Goal: Find specific page/section: Find specific page/section

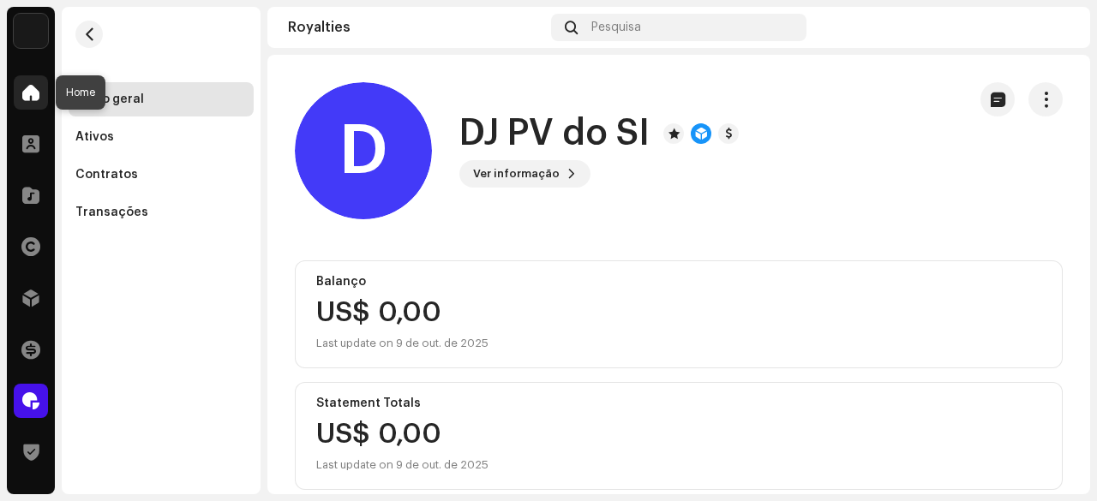
click at [24, 99] on span at bounding box center [30, 93] width 17 height 14
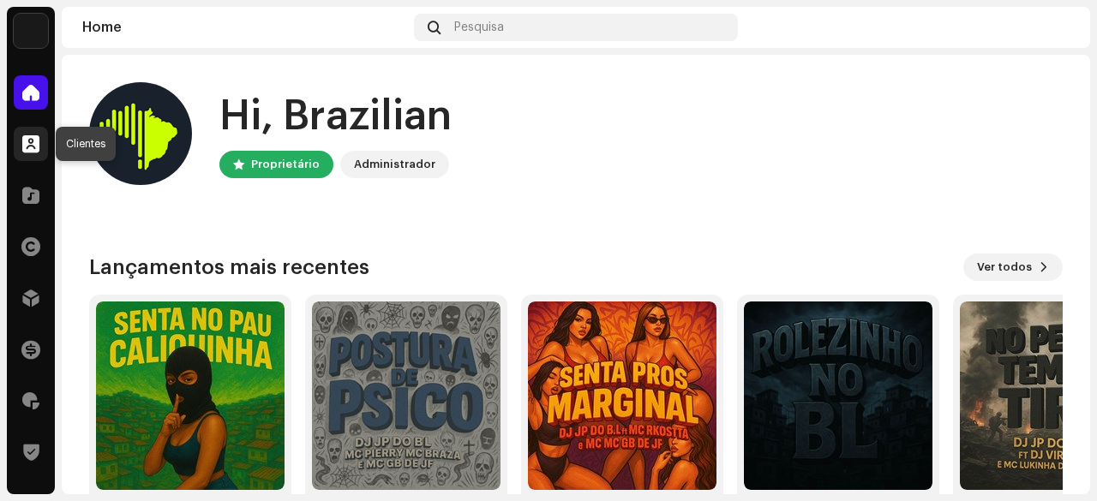
click at [27, 146] on span at bounding box center [30, 144] width 17 height 14
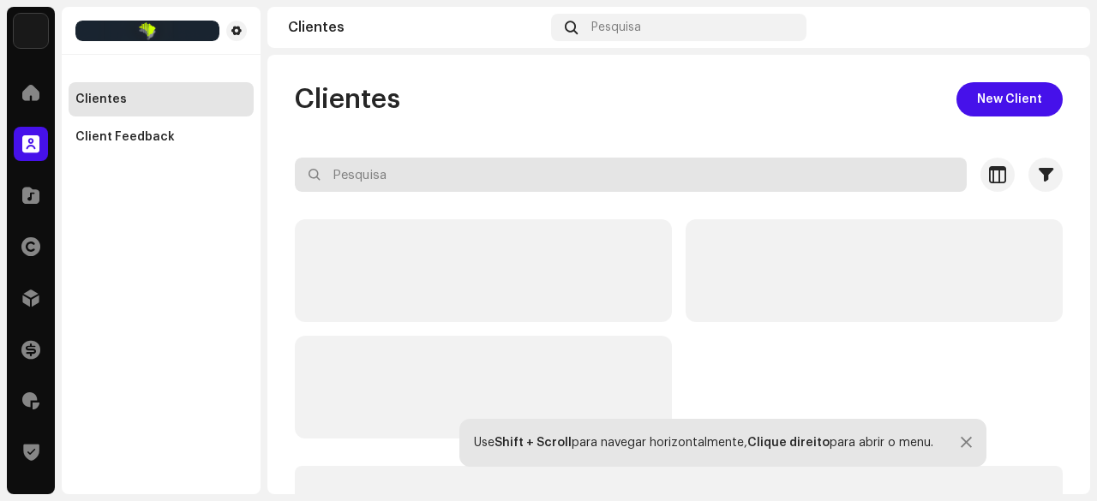
click at [365, 175] on input "text" at bounding box center [631, 175] width 672 height 34
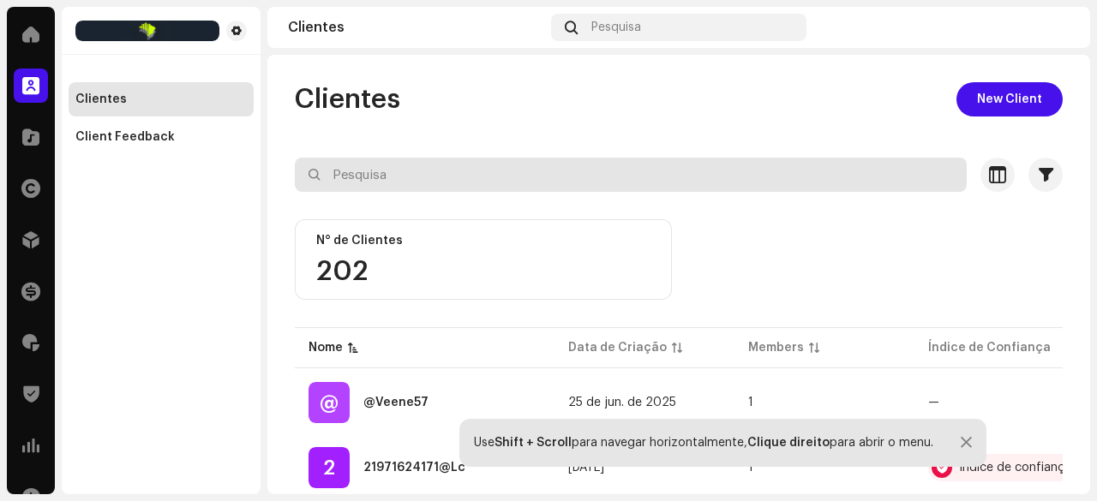
scroll to position [86, 0]
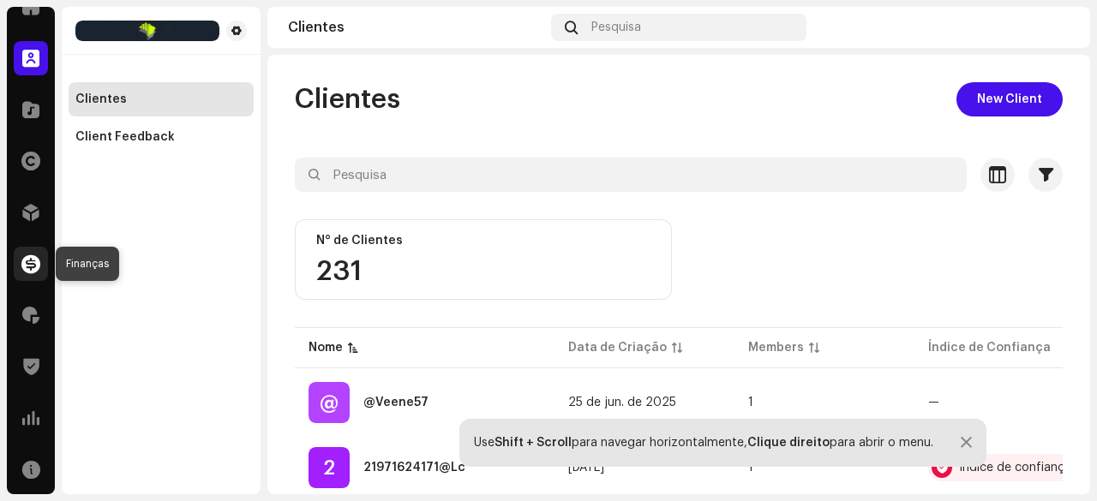
click at [33, 257] on span at bounding box center [30, 264] width 19 height 14
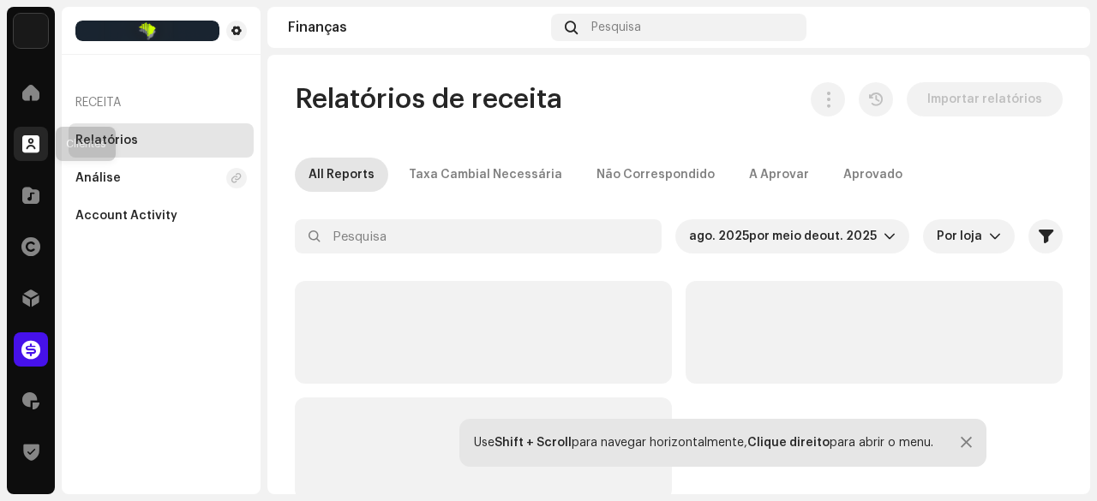
click at [33, 150] on span at bounding box center [30, 144] width 17 height 14
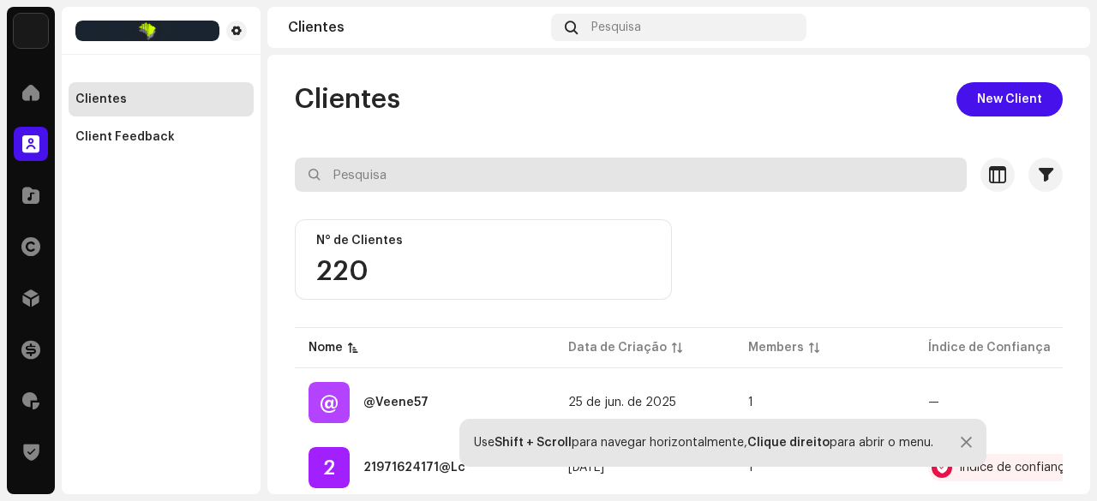
click at [382, 174] on input "text" at bounding box center [631, 175] width 672 height 34
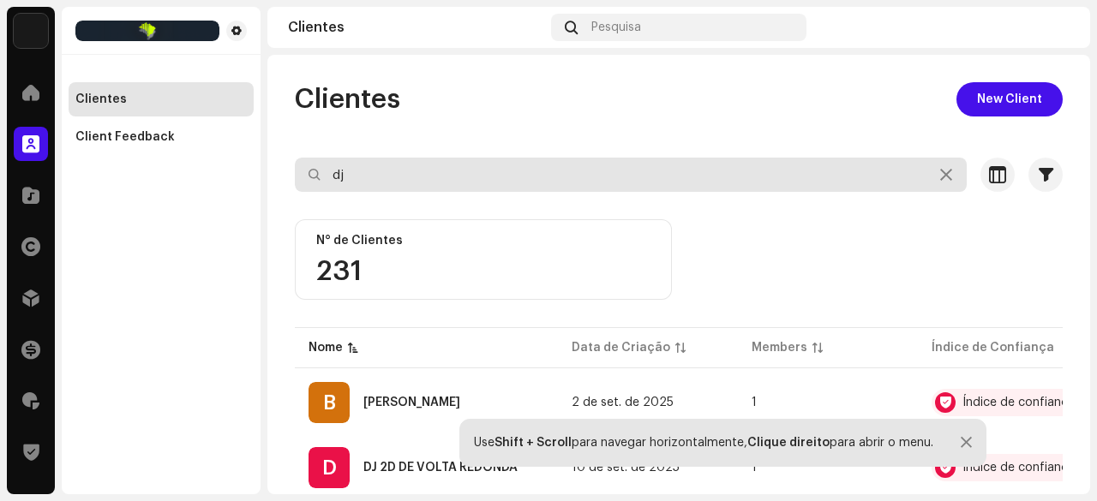
type input "d"
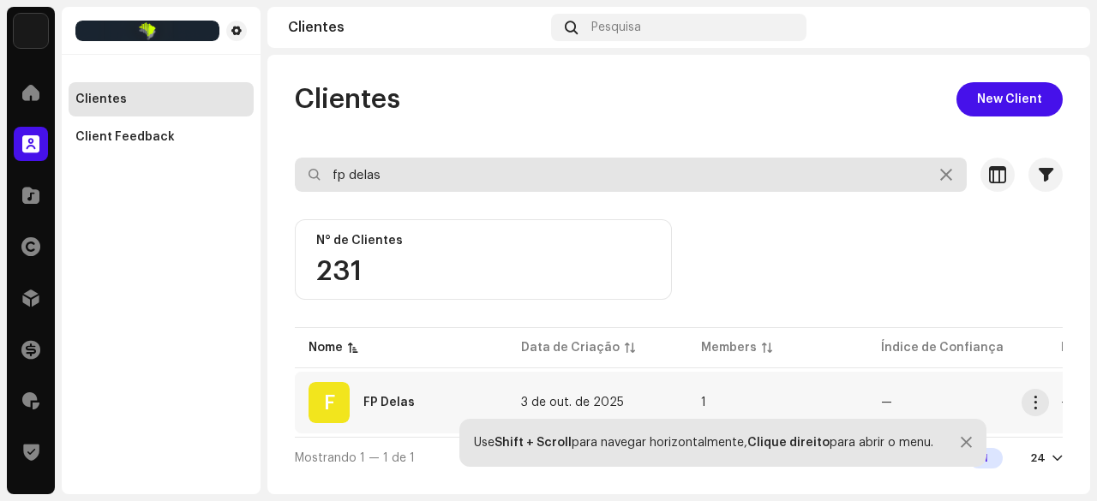
type input "fp delas"
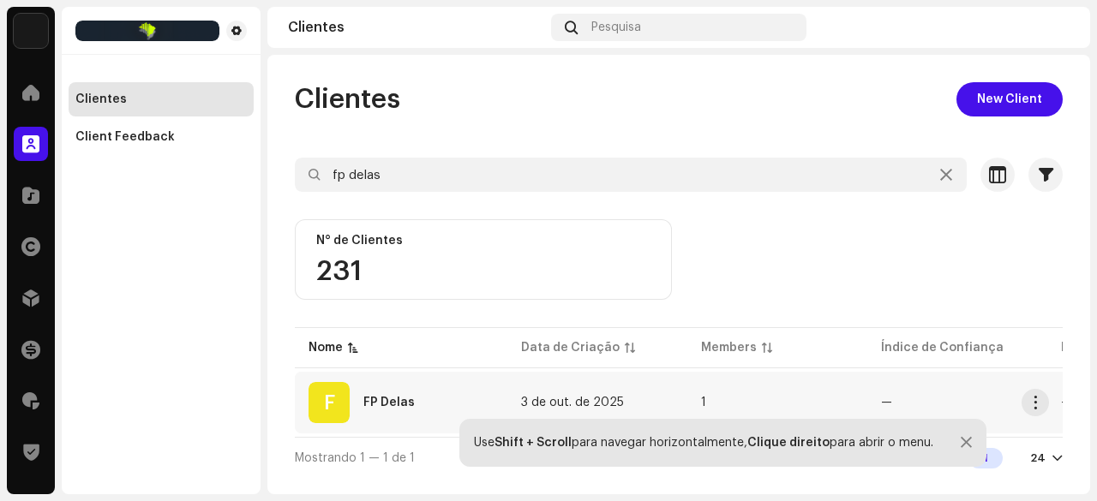
click at [403, 397] on div "FP Delas" at bounding box center [388, 403] width 51 height 12
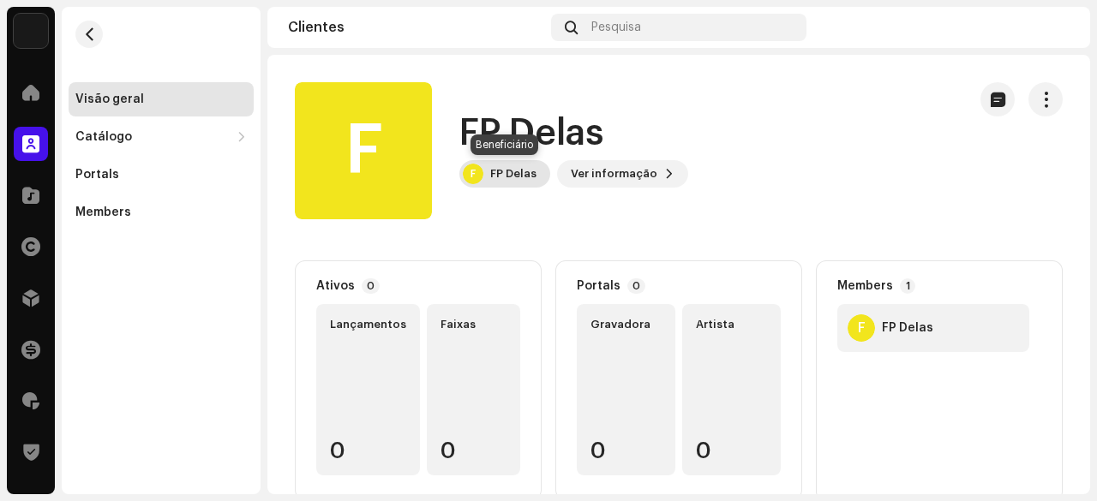
click at [533, 177] on div "FP Delas" at bounding box center [513, 174] width 46 height 14
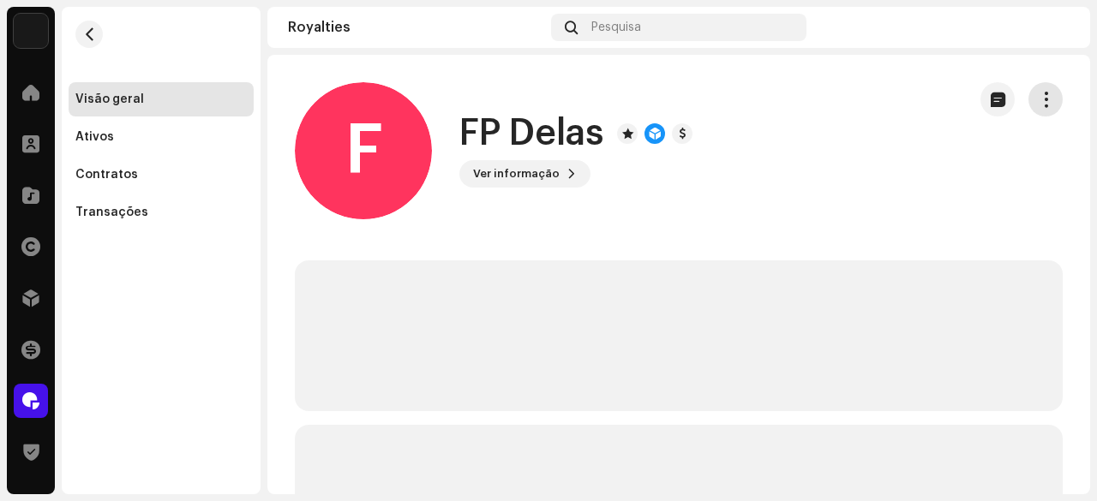
click at [1039, 99] on span "button" at bounding box center [1046, 100] width 16 height 14
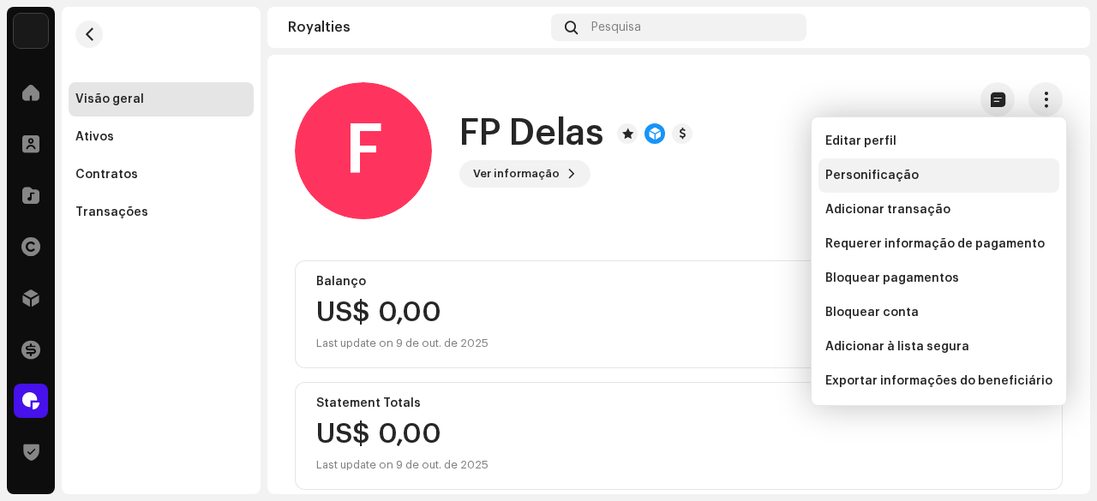
click at [846, 169] on span "Personificação" at bounding box center [871, 176] width 93 height 14
